Goal: Information Seeking & Learning: Check status

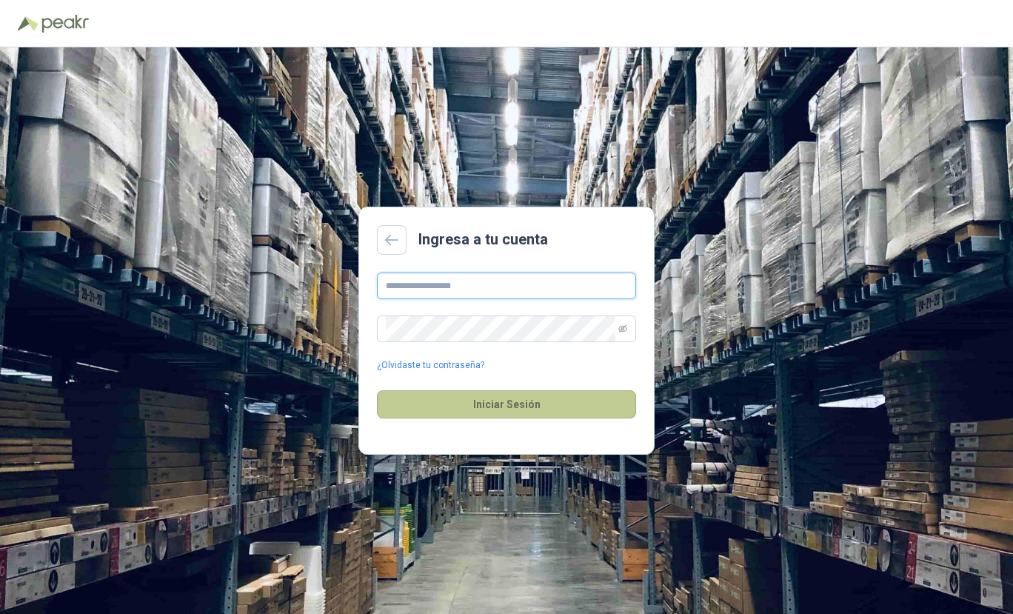
type input "**********"
click at [490, 405] on button "Iniciar Sesión" at bounding box center [506, 404] width 259 height 28
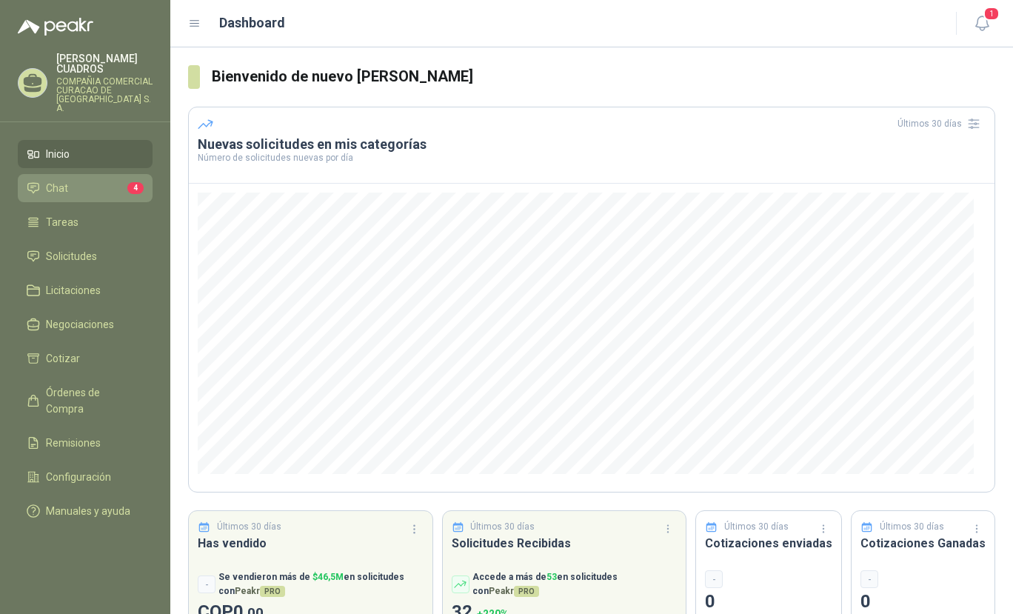
click at [61, 180] on span "Chat" at bounding box center [57, 188] width 22 height 16
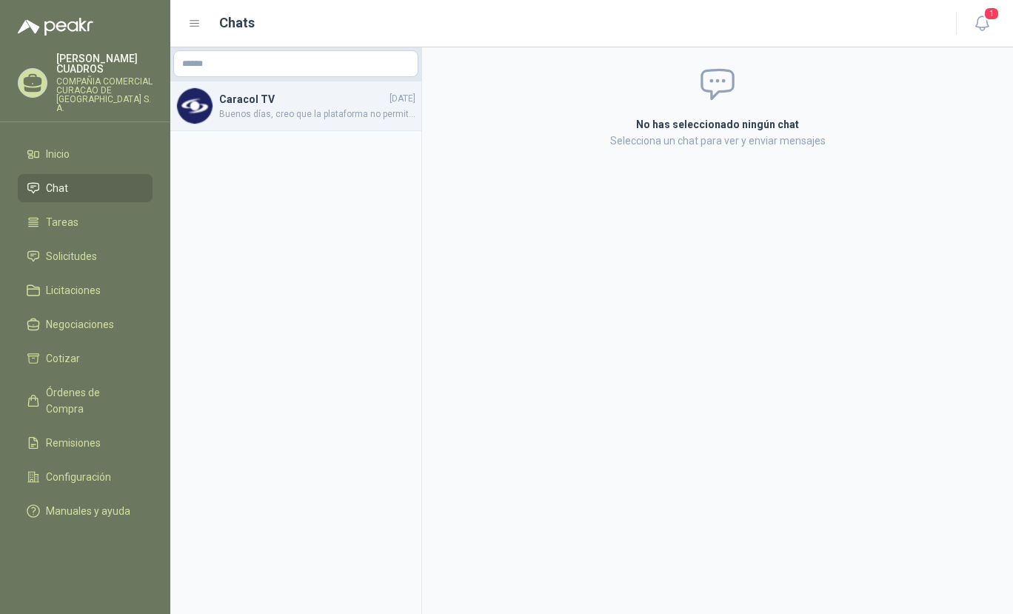
click at [259, 107] on span "Buenos días, creo que la plataforma no permite elegir el tipo de moneda, nuestr…" at bounding box center [317, 114] width 196 height 14
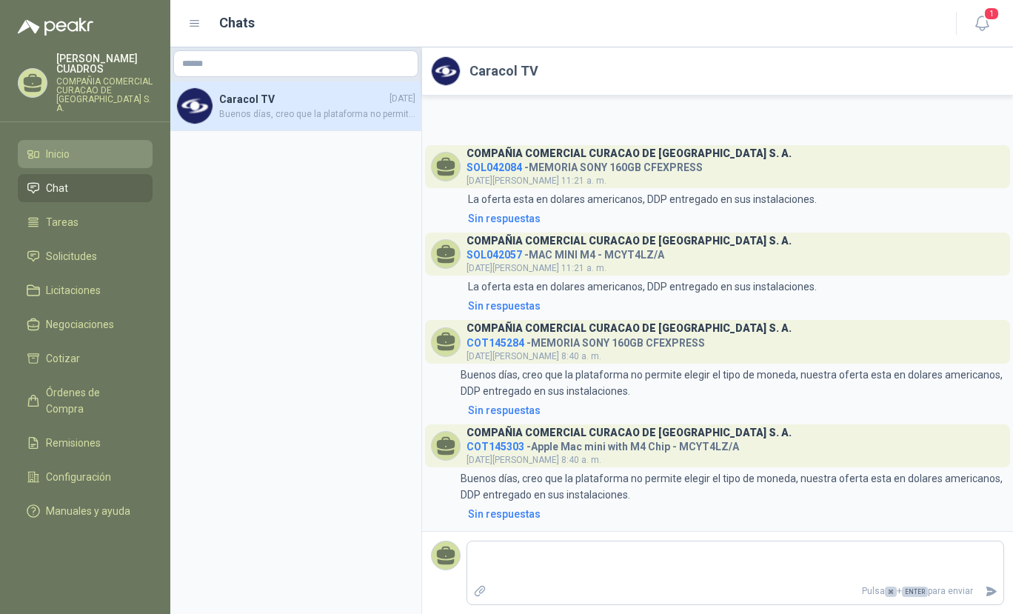
click at [61, 146] on span "Inicio" at bounding box center [58, 154] width 24 height 16
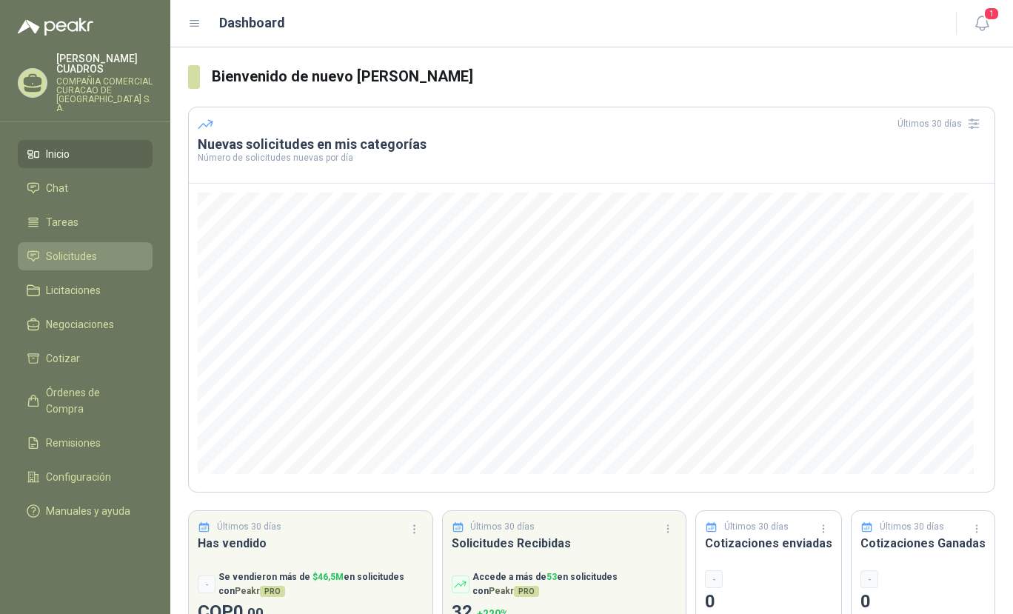
click at [66, 248] on span "Solicitudes" at bounding box center [71, 256] width 51 height 16
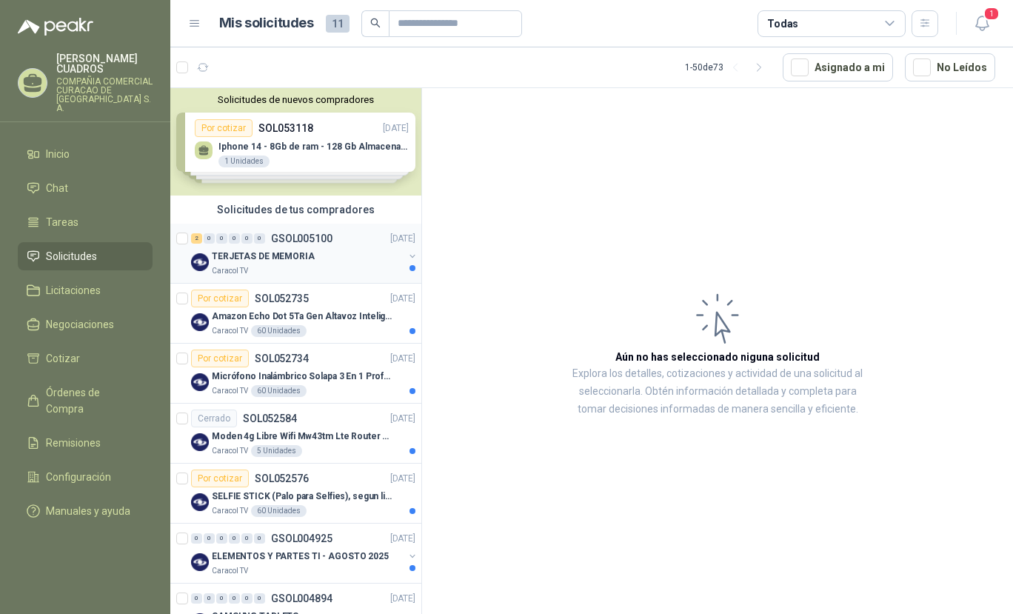
click at [321, 251] on div "TERJETAS DE MEMORIA" at bounding box center [308, 256] width 192 height 18
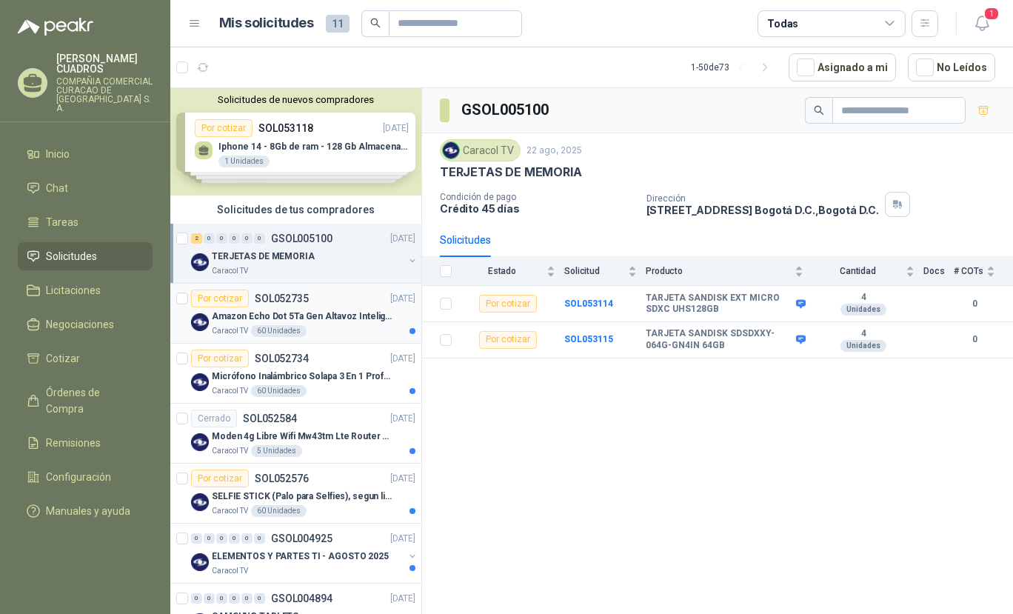
click at [337, 321] on p "Amazon Echo Dot 5Ta Gen Altavoz Inteligente Alexa Azul" at bounding box center [304, 317] width 184 height 14
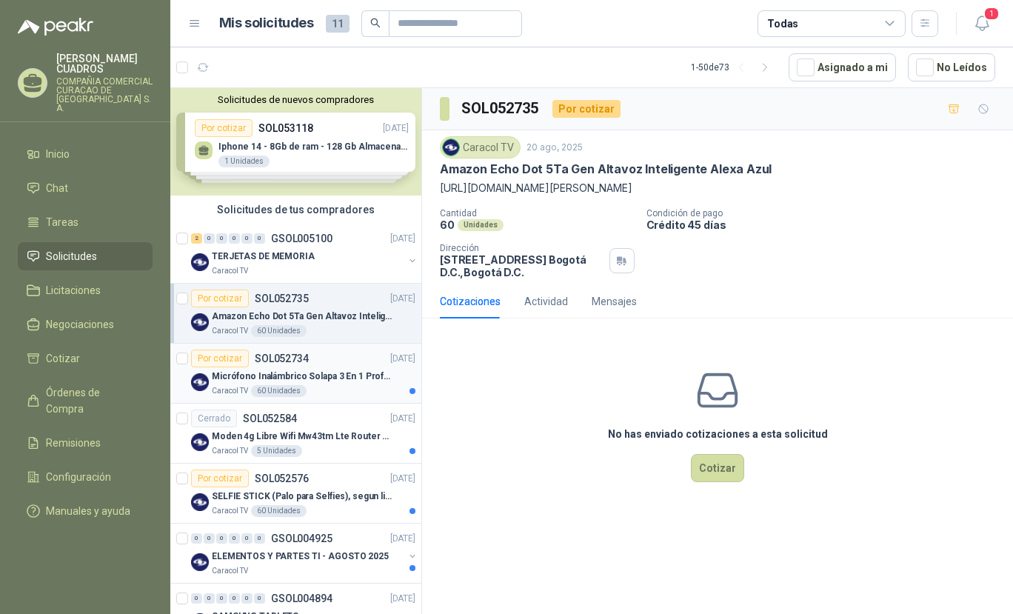
click at [319, 381] on p "Micrófono Inalámbrico Solapa 3 En 1 Profesional F11-2 X2" at bounding box center [304, 377] width 184 height 14
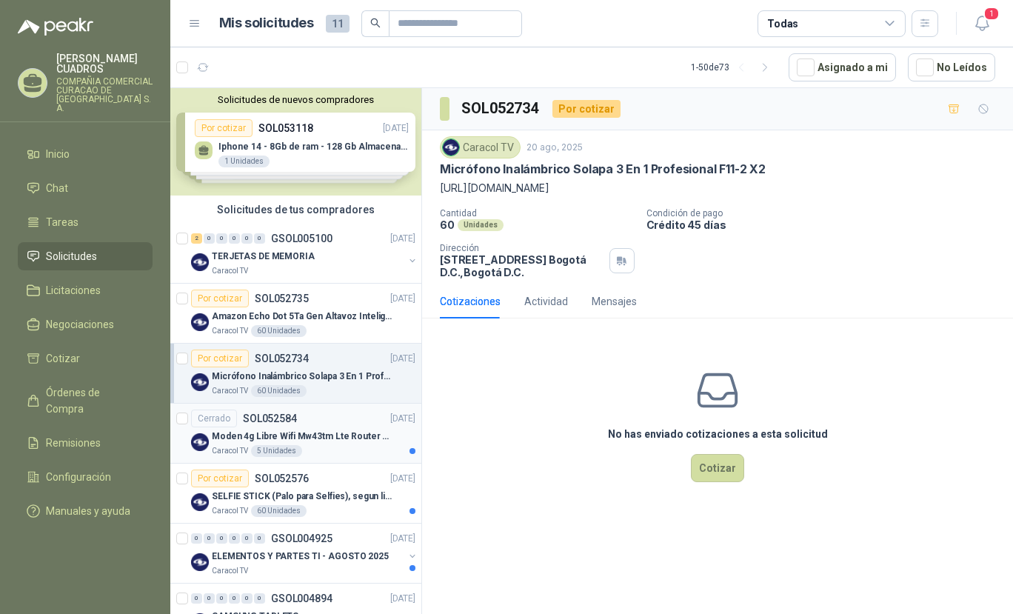
click at [337, 446] on div "Caracol TV 5 Unidades" at bounding box center [314, 451] width 204 height 12
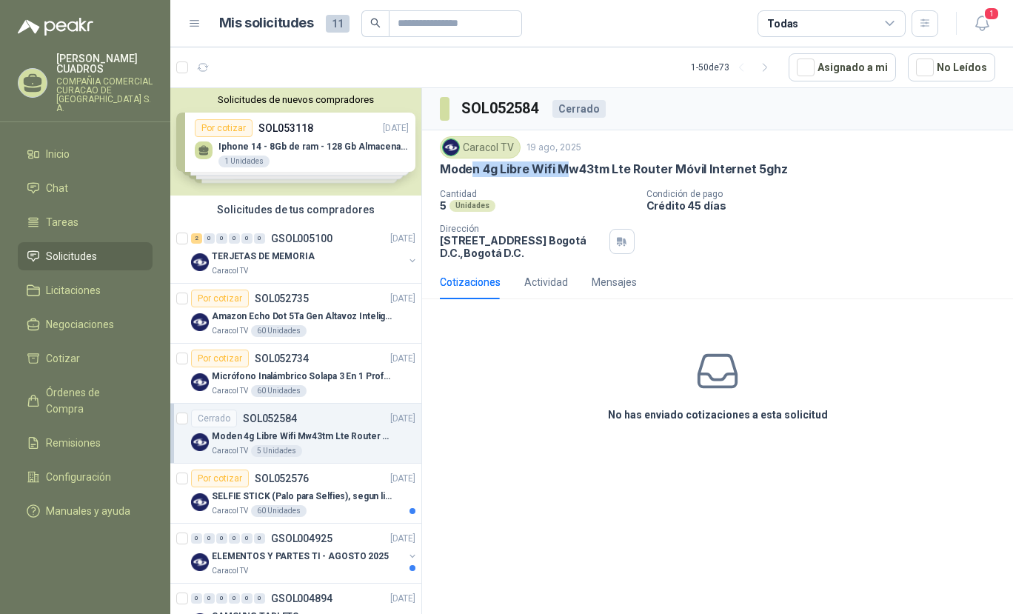
drag, startPoint x: 491, startPoint y: 172, endPoint x: 564, endPoint y: 175, distance: 72.6
click at [564, 175] on p "Moden 4g Libre Wifi Mw43tm Lte Router Móvil Internet 5ghz" at bounding box center [614, 169] width 348 height 16
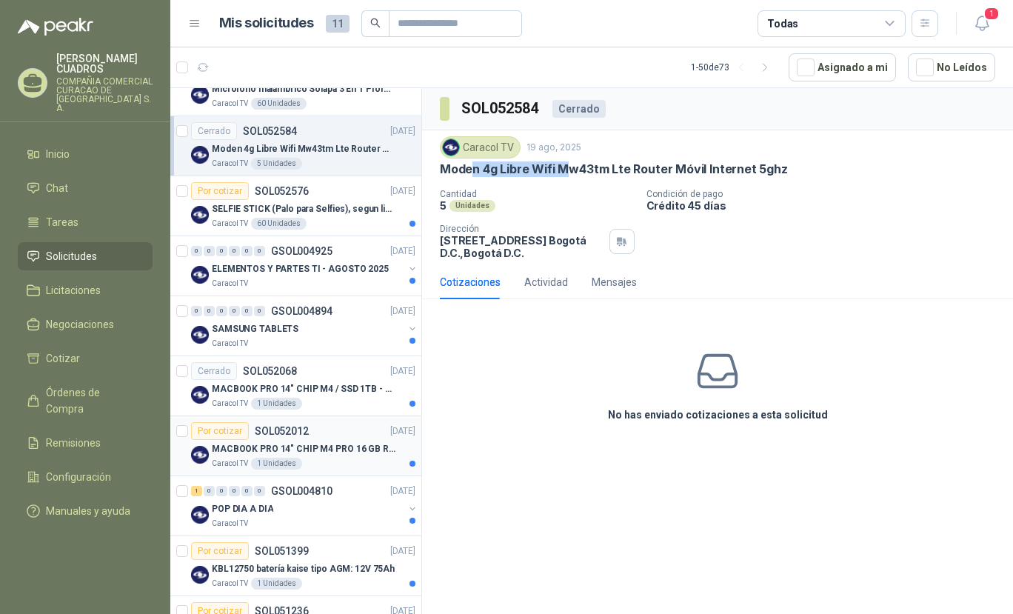
scroll to position [290, 0]
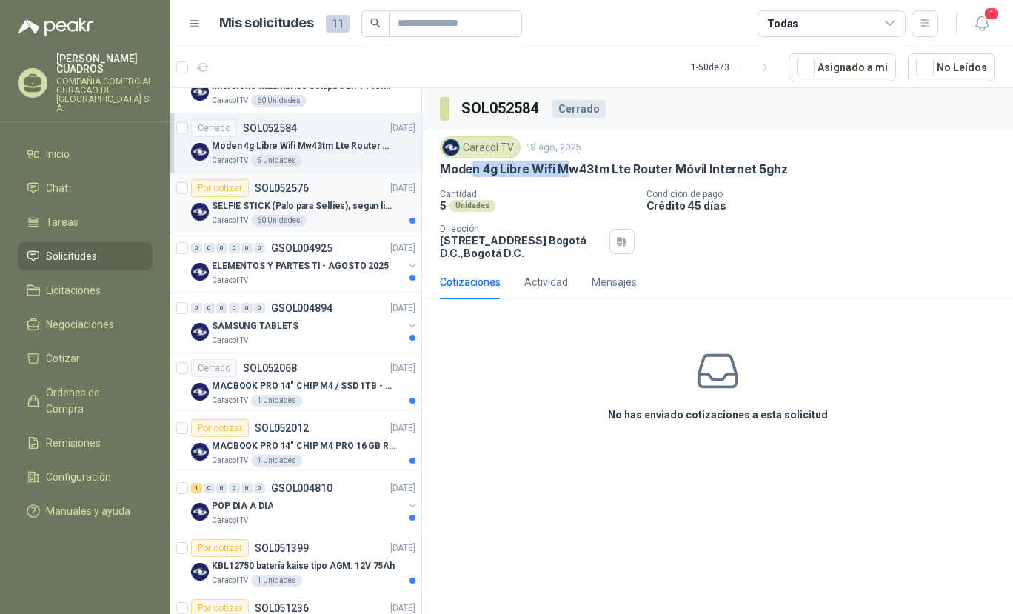
click at [350, 215] on div "Caracol TV 60 Unidades" at bounding box center [314, 221] width 204 height 12
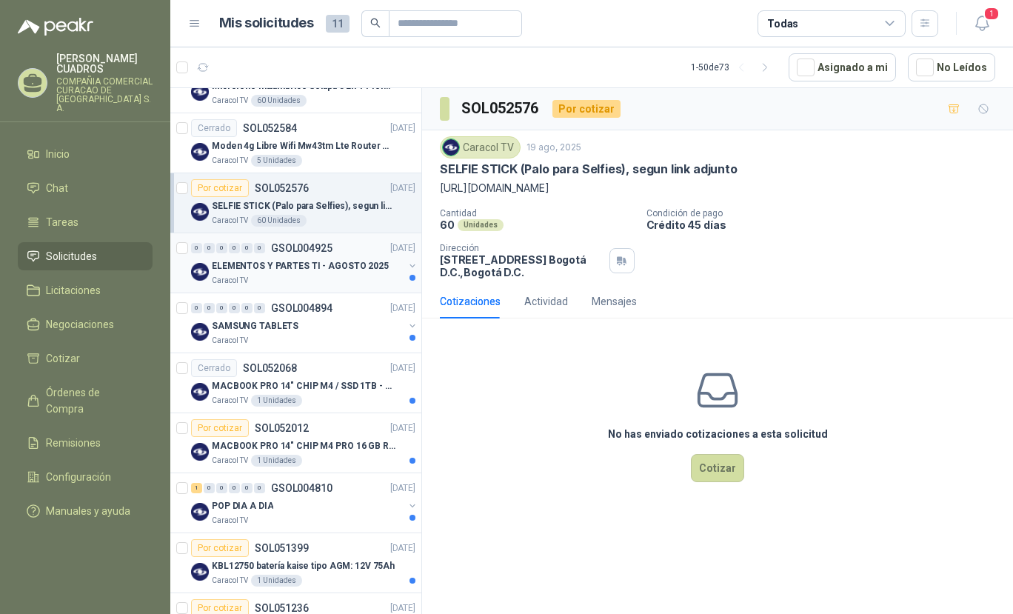
click at [329, 270] on p "ELEMENTOS Y PARTES TI - AGOSTO 2025" at bounding box center [300, 266] width 177 height 14
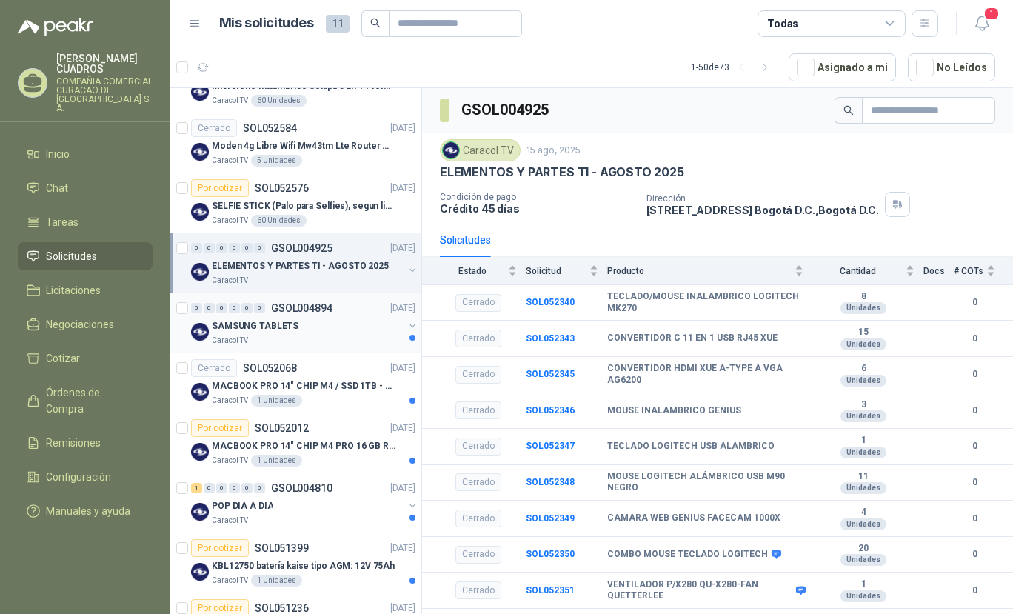
click at [314, 322] on div "SAMSUNG TABLETS" at bounding box center [308, 326] width 192 height 18
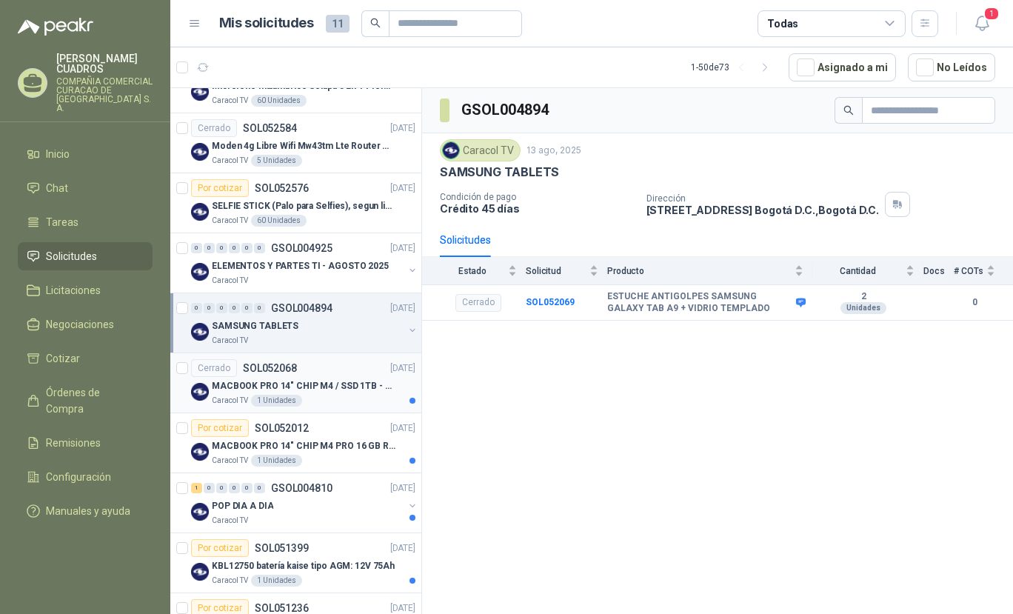
click at [344, 390] on p "MACBOOK PRO 14" CHIP M4 / SSD 1TB - 24 GB RAM" at bounding box center [304, 386] width 184 height 14
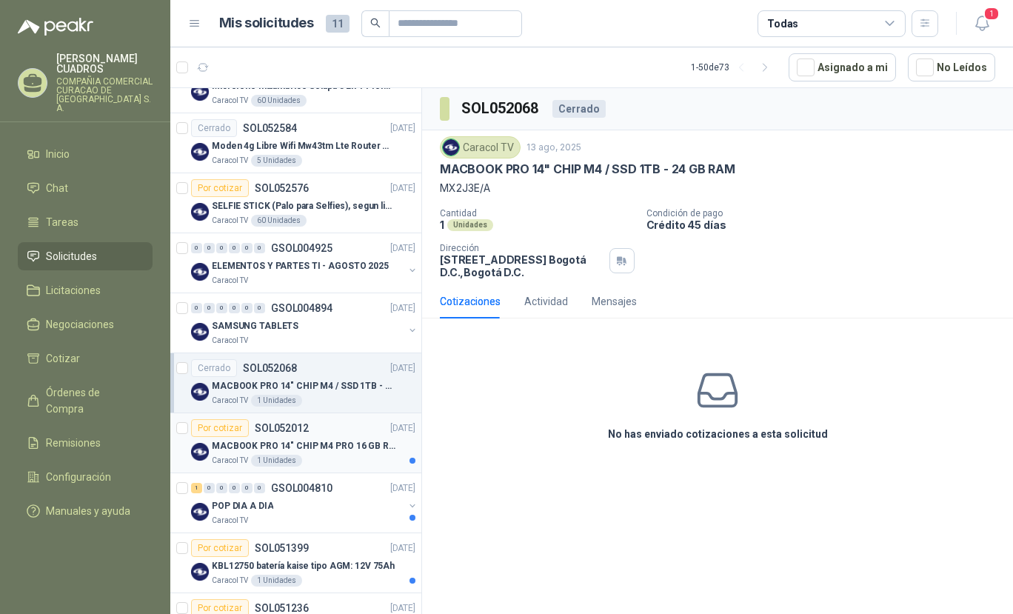
click at [333, 446] on p "MACBOOK PRO 14" CHIP M4 PRO 16 GB RAM 1TB" at bounding box center [304, 446] width 184 height 14
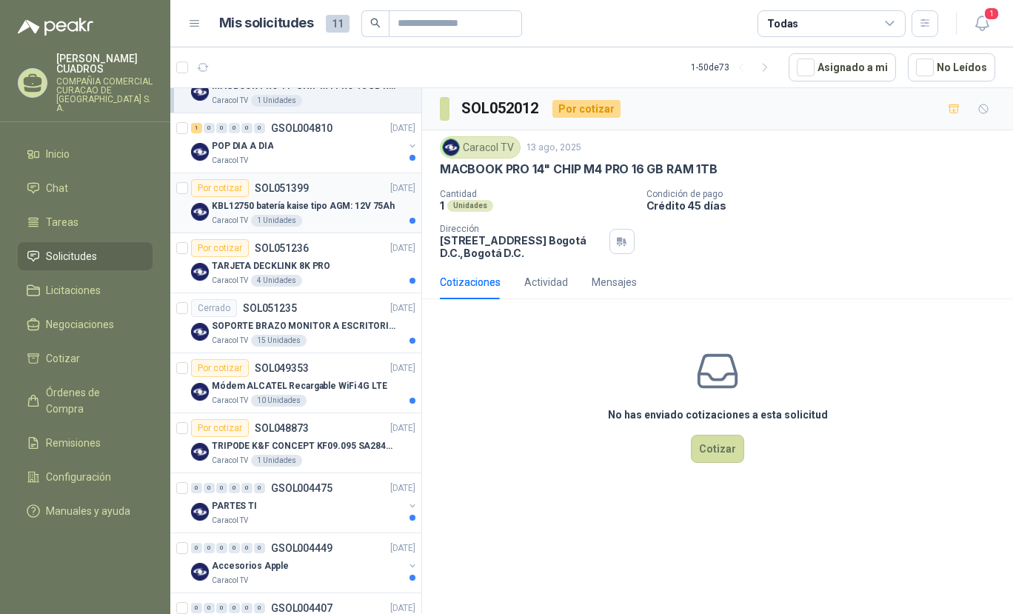
scroll to position [651, 0]
click at [336, 158] on div "Caracol TV" at bounding box center [308, 160] width 192 height 12
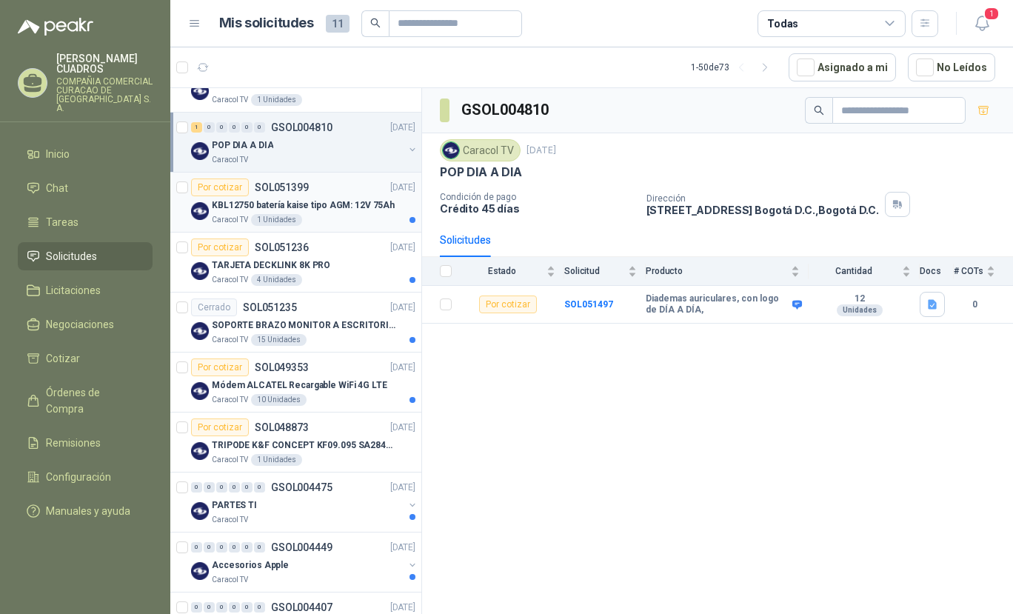
click at [355, 210] on p "KBL12750 batería kaise tipo AGM: 12V 75Ah" at bounding box center [303, 205] width 183 height 14
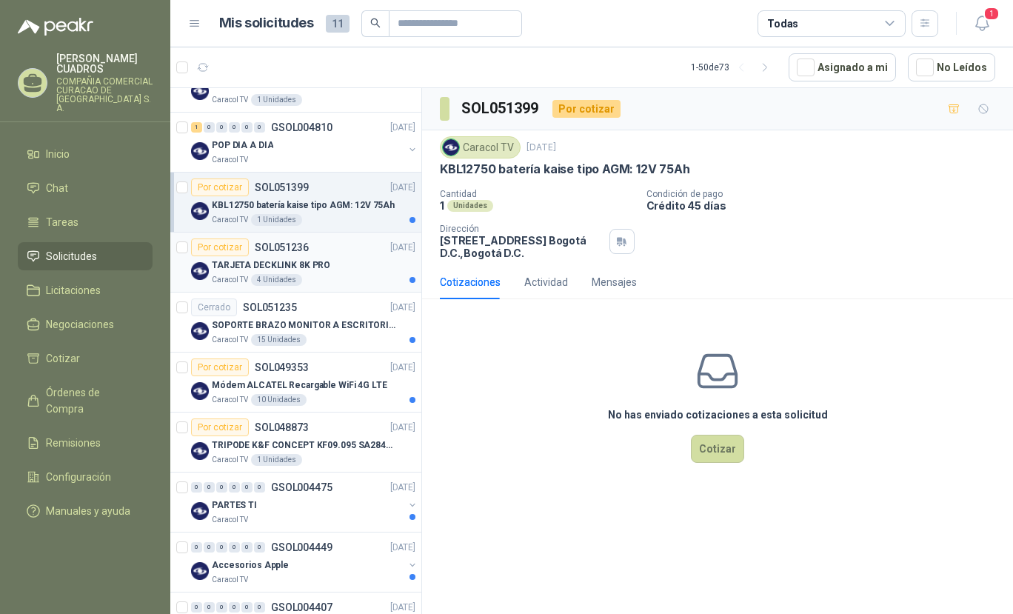
click at [338, 278] on div "Caracol TV 4 Unidades" at bounding box center [314, 280] width 204 height 12
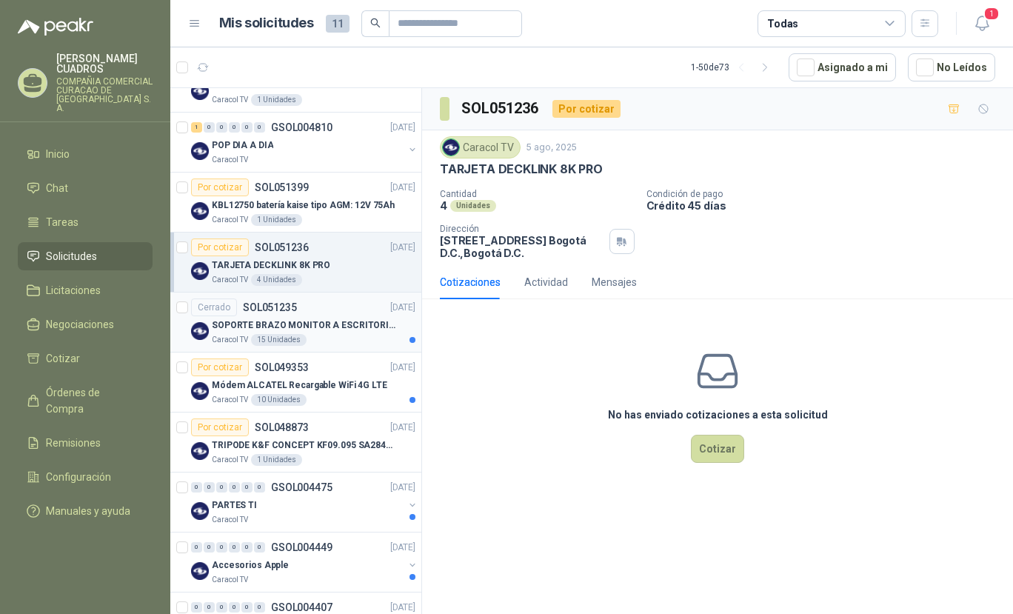
click at [336, 332] on div "SOPORTE BRAZO MONITOR A ESCRITORIO NBF80" at bounding box center [314, 325] width 204 height 18
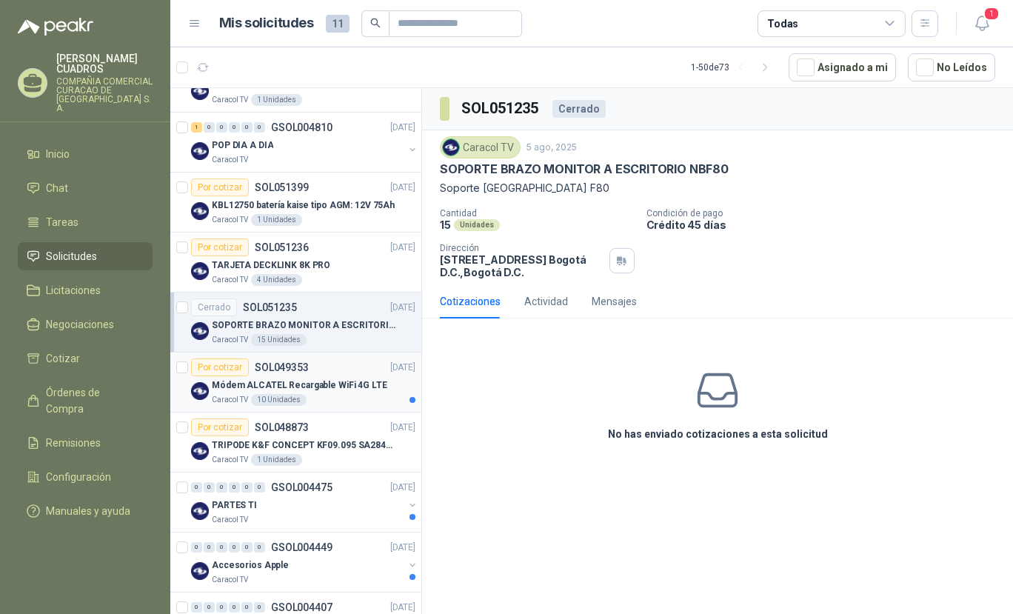
click at [336, 388] on p "Módem ALCATEL Recargable WiFi 4G LTE" at bounding box center [300, 385] width 176 height 14
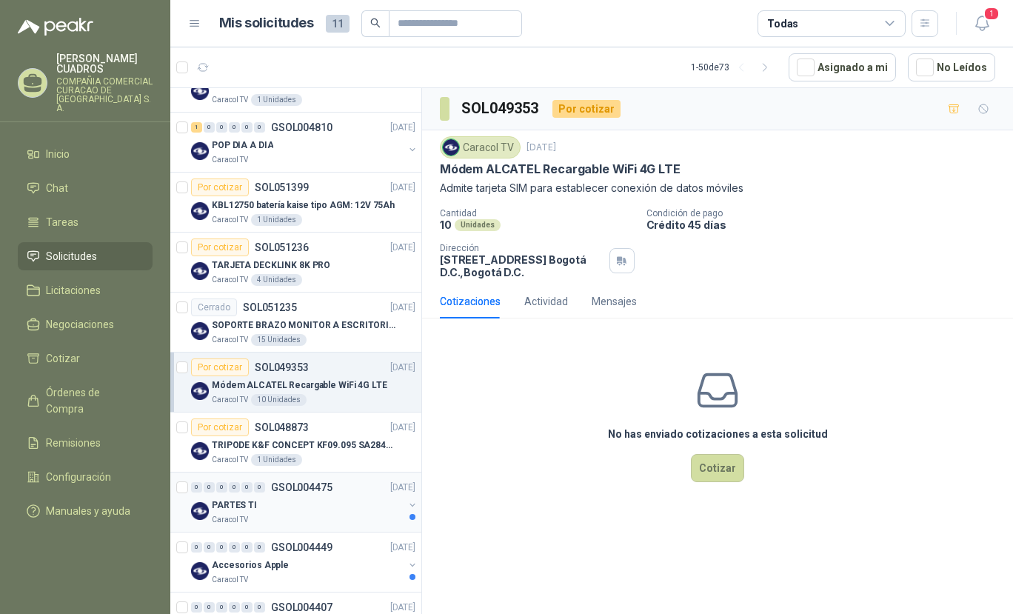
click at [353, 514] on div "Caracol TV" at bounding box center [308, 520] width 192 height 12
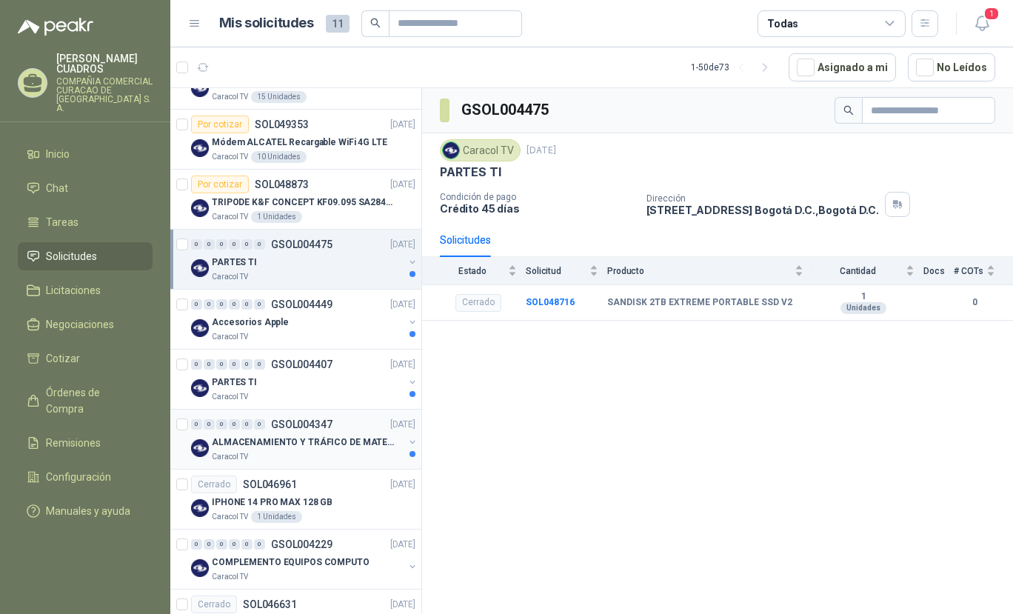
scroll to position [914, 0]
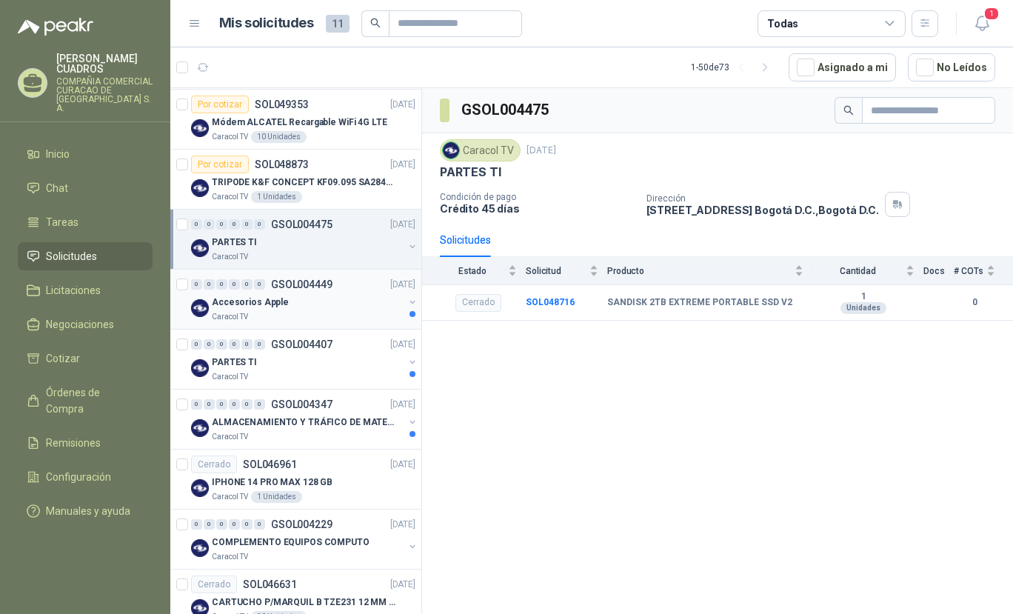
click at [370, 293] on div "Accesorios Apple" at bounding box center [308, 302] width 192 height 18
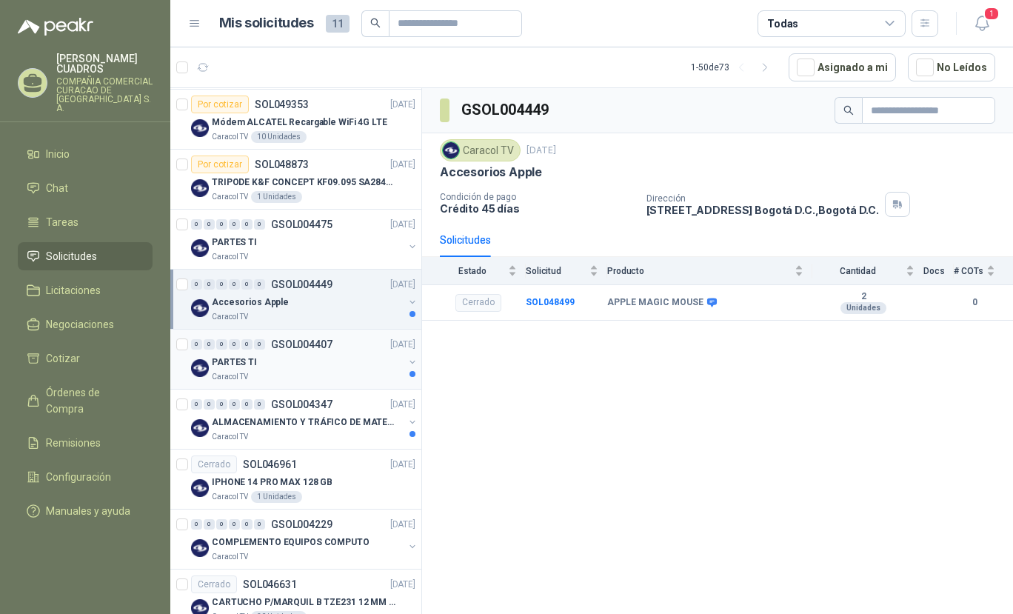
click at [342, 366] on div "PARTES TI" at bounding box center [308, 362] width 192 height 18
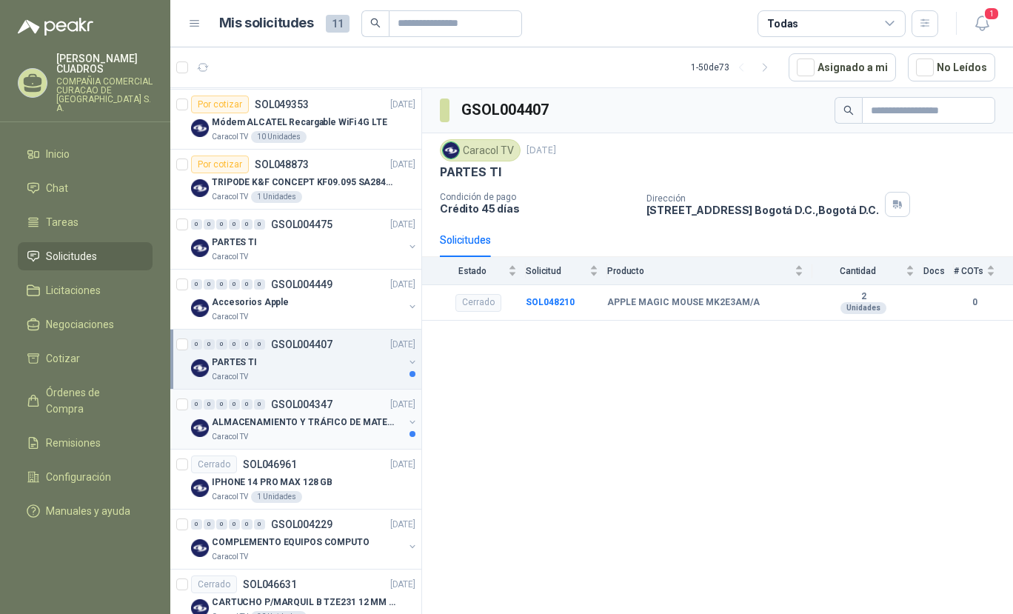
click at [340, 421] on p "ALMACENAMIENTO Y TRÁFICO DE MATERIAL" at bounding box center [304, 422] width 184 height 14
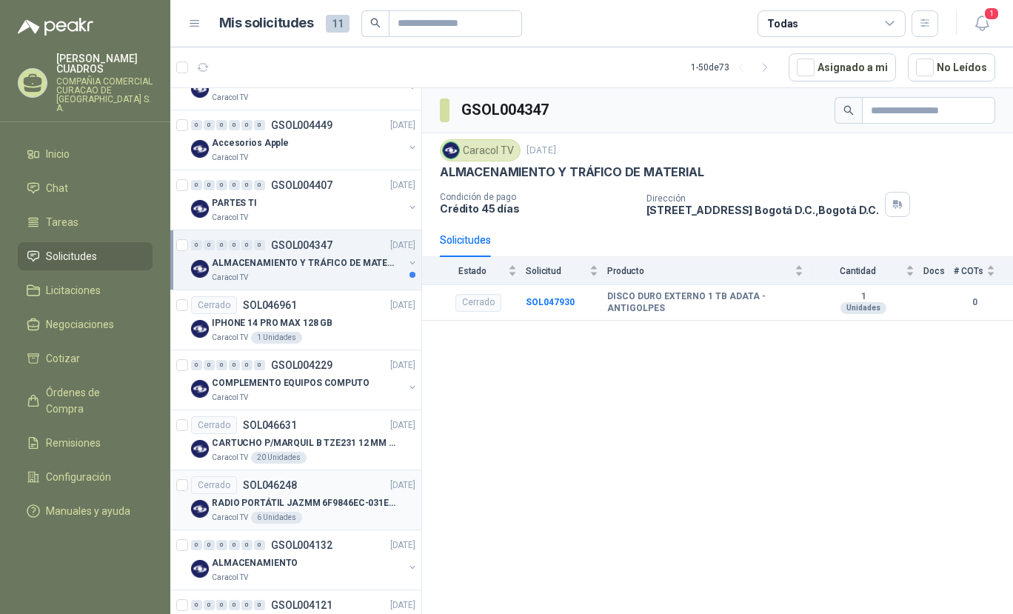
scroll to position [1093, 0]
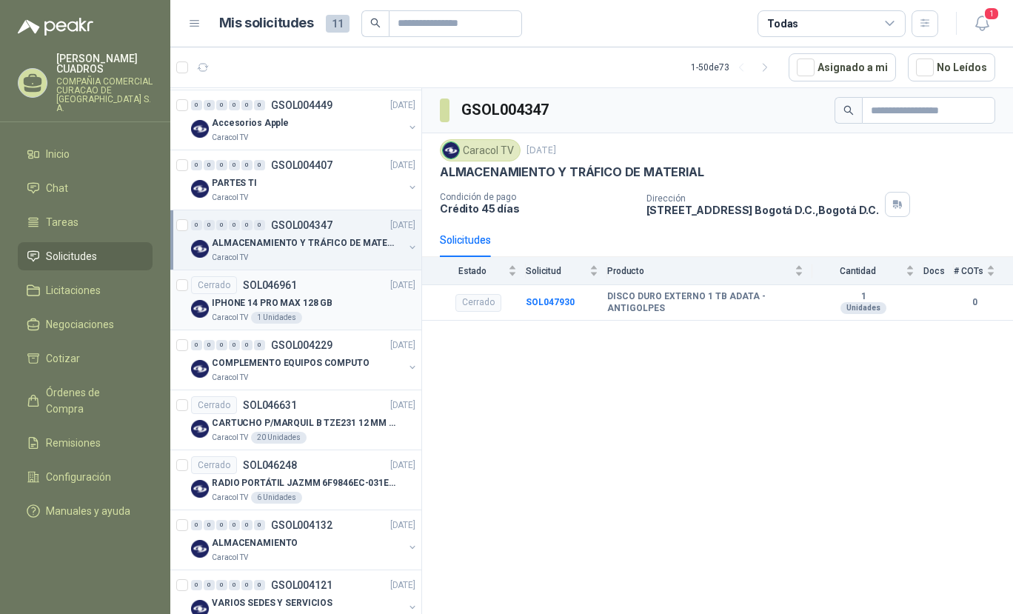
click at [347, 316] on div "Caracol TV 1 Unidades" at bounding box center [314, 318] width 204 height 12
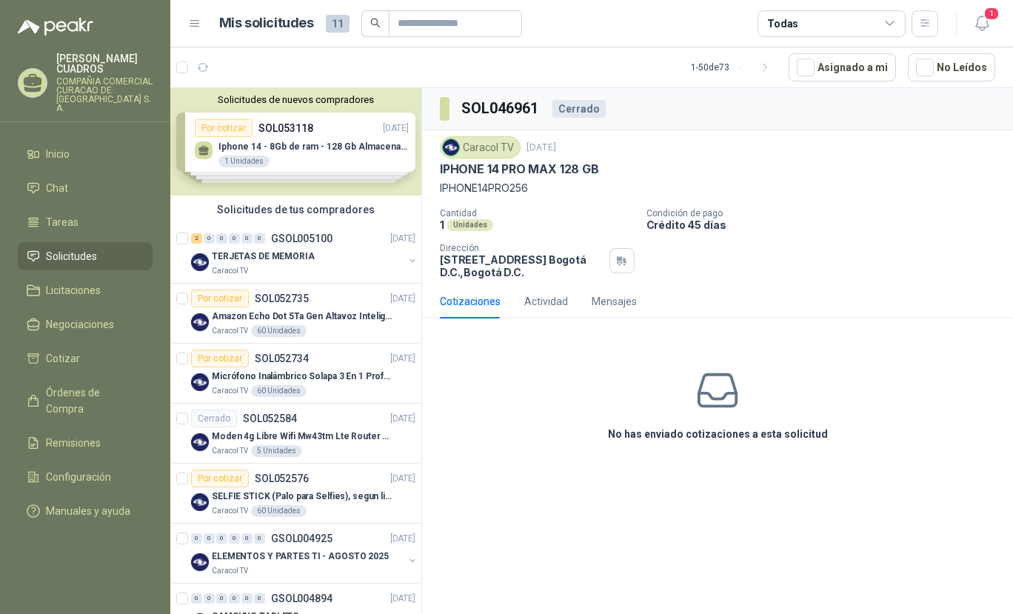
click at [292, 134] on div "Solicitudes de nuevos compradores Por cotizar SOL053118 [DATE] Iphone 14 - 8Gb …" at bounding box center [295, 141] width 251 height 107
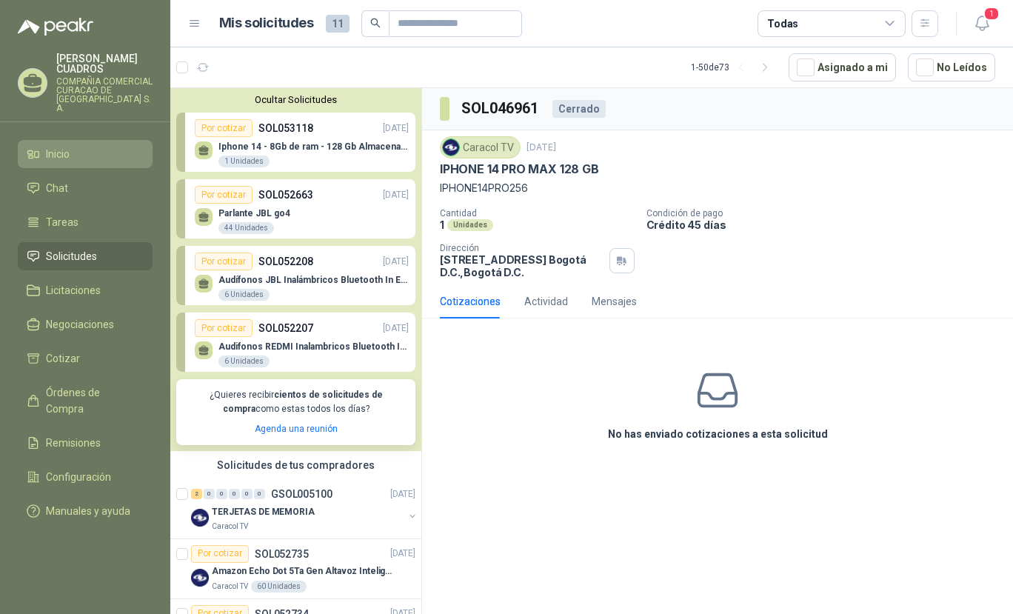
click at [64, 146] on span "Inicio" at bounding box center [58, 154] width 24 height 16
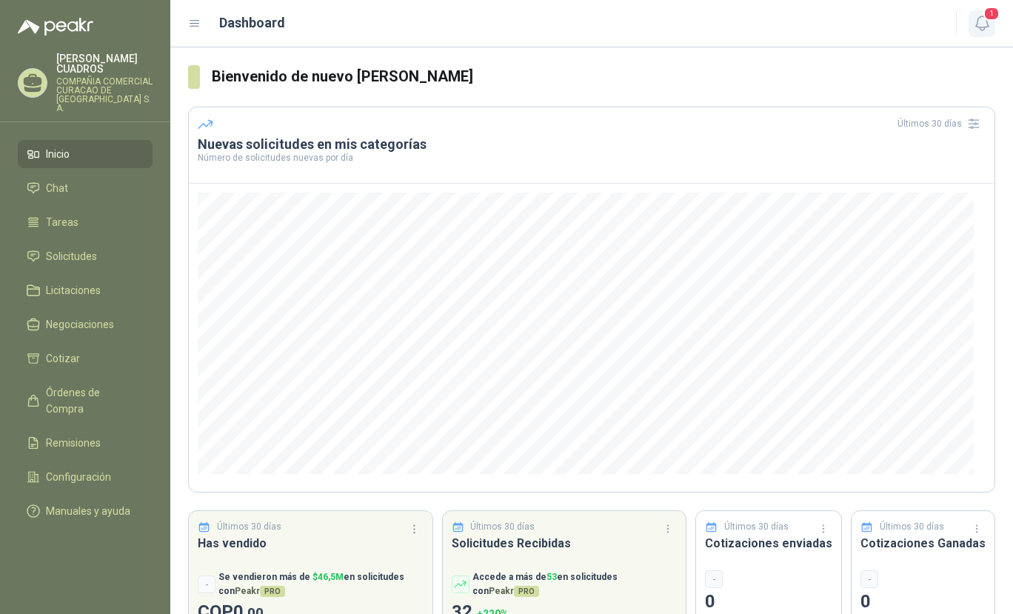
click at [986, 25] on icon "button" at bounding box center [982, 23] width 19 height 19
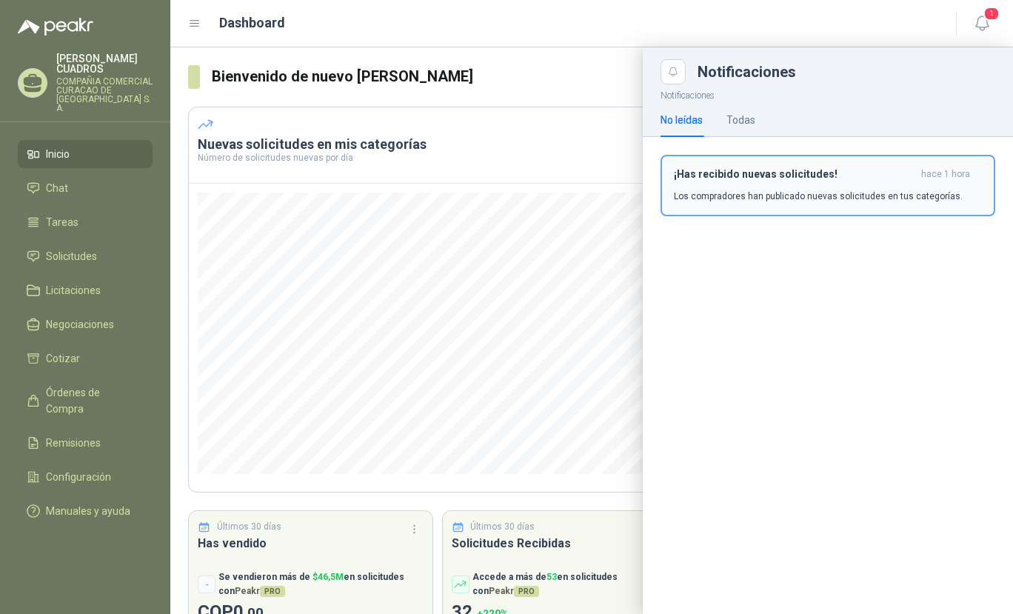
click at [717, 178] on h3 "¡Has recibido nuevas solicitudes!" at bounding box center [794, 174] width 241 height 13
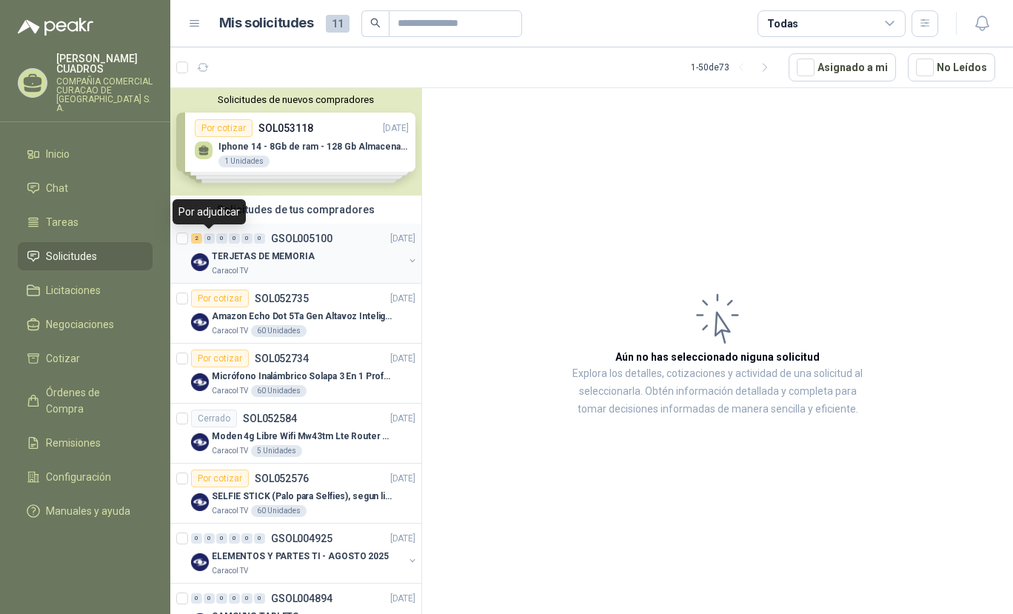
click at [207, 240] on div "0" at bounding box center [209, 238] width 11 height 10
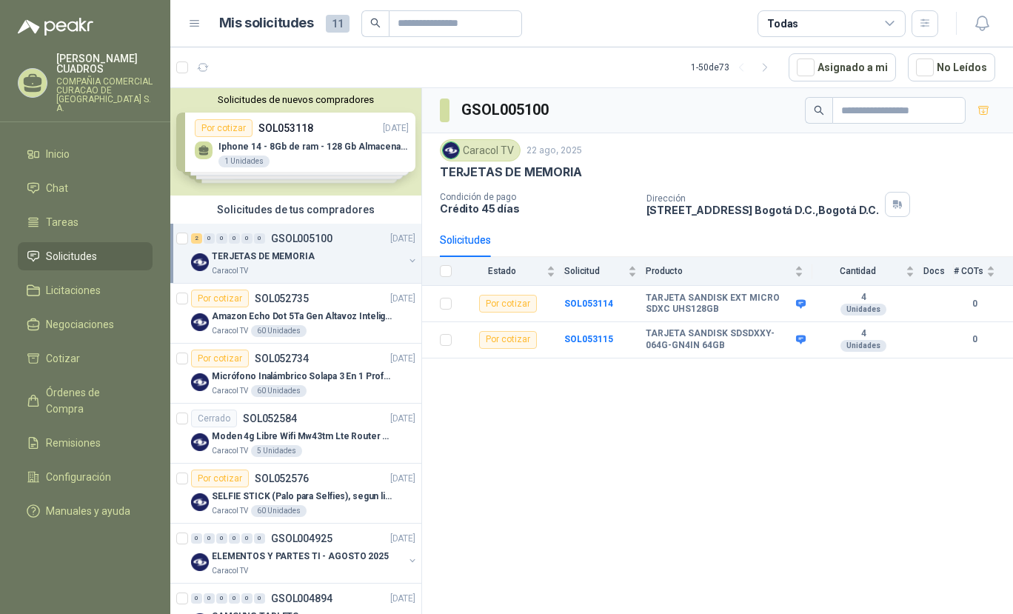
click at [699, 409] on div "GSOL005100 Caracol TV [DATE] TERJETAS DE MEMORIA Condición de pago Crédito 45 d…" at bounding box center [717, 353] width 591 height 531
click at [584, 341] on b "SOL053115" at bounding box center [588, 339] width 49 height 10
